Goal: Task Accomplishment & Management: Manage account settings

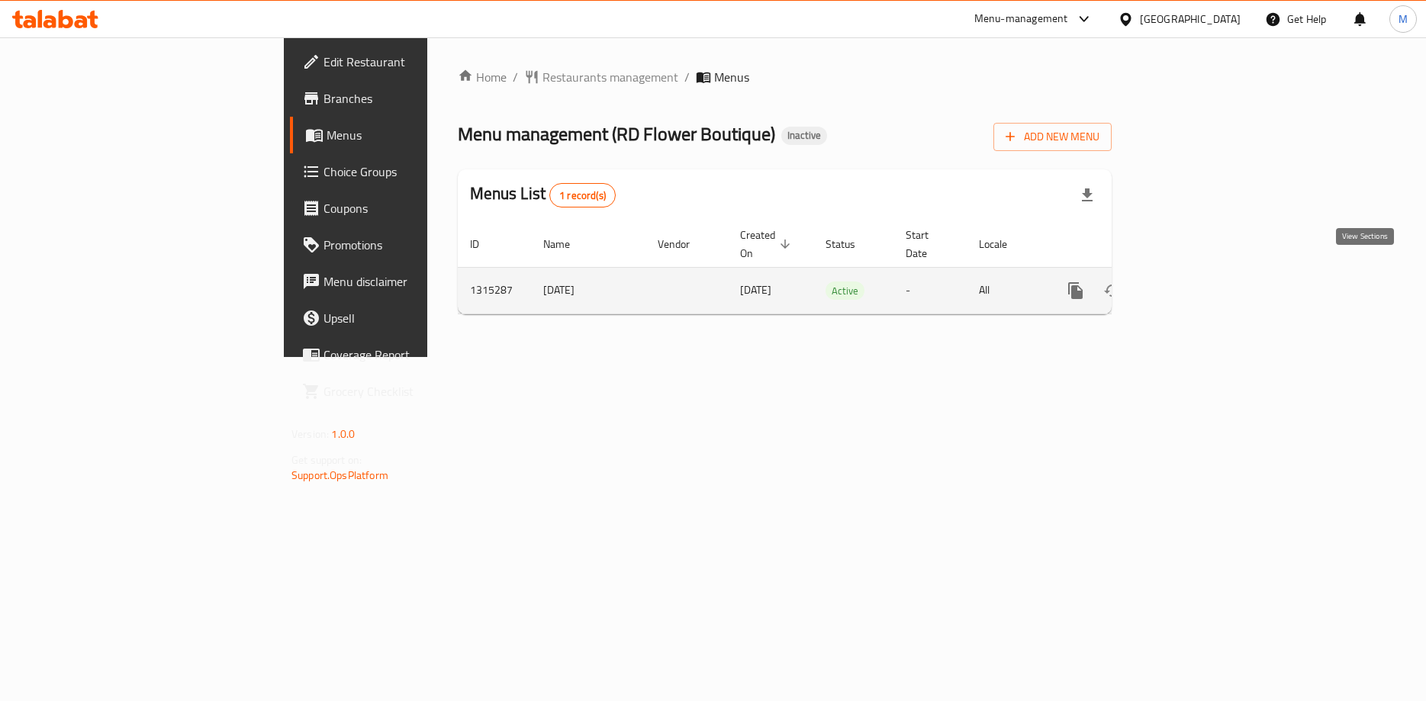
click at [1204, 272] on link "enhanced table" at bounding box center [1185, 290] width 37 height 37
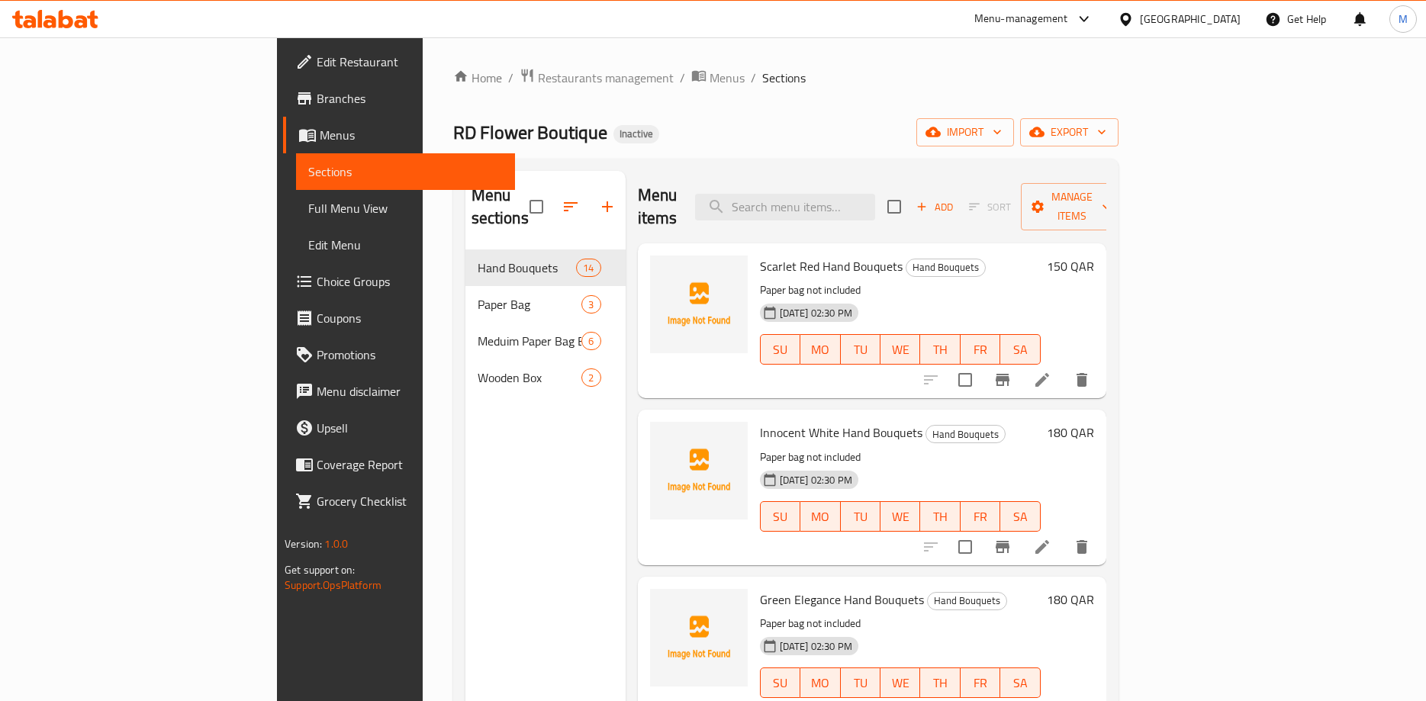
click at [317, 65] on span "Edit Restaurant" at bounding box center [410, 62] width 186 height 18
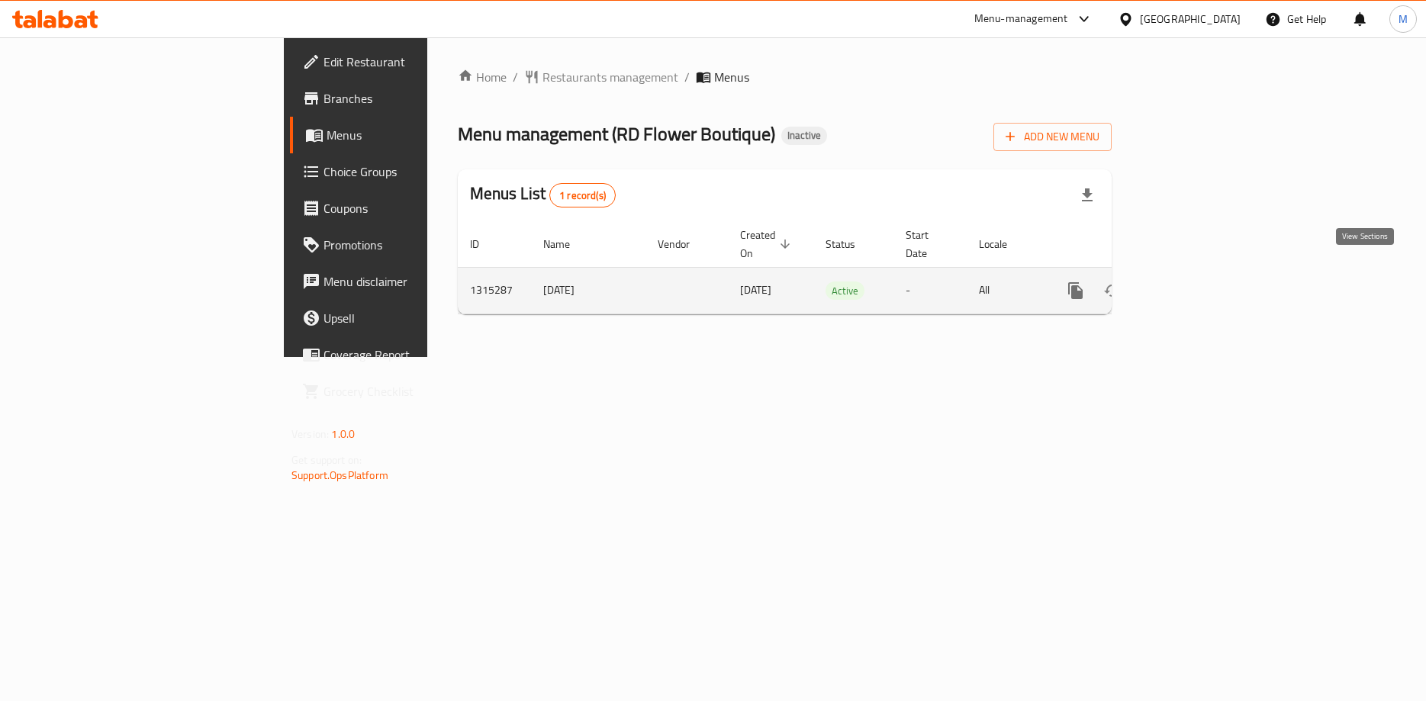
click at [1192, 284] on icon "enhanced table" at bounding box center [1186, 291] width 14 height 14
